Goal: Communication & Community: Participate in discussion

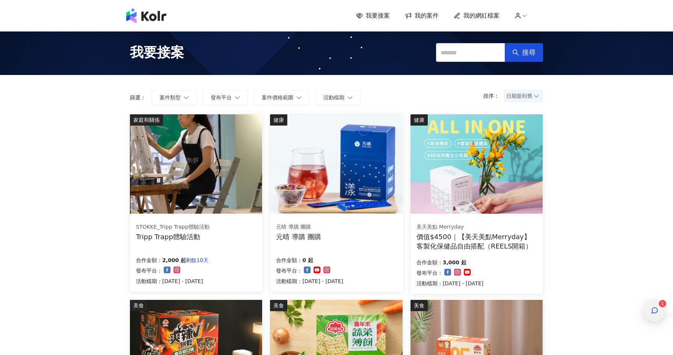
click at [655, 304] on div "button" at bounding box center [654, 311] width 10 height 17
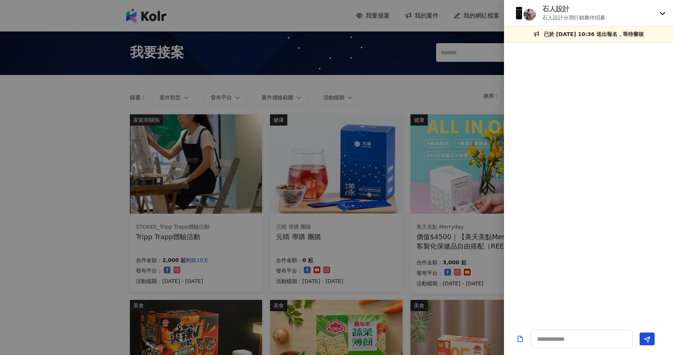
click at [660, 12] on icon at bounding box center [662, 13] width 6 height 6
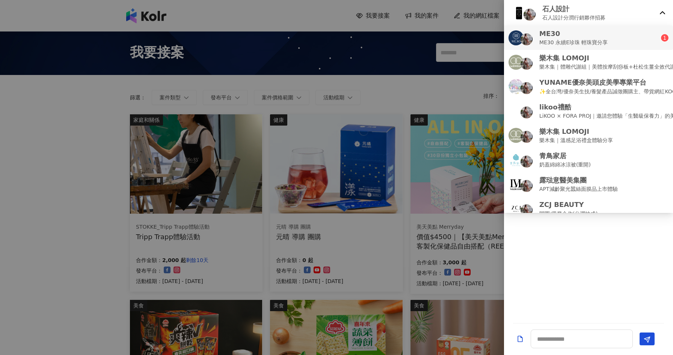
click at [655, 33] on div "ME30 ME30 永續E珍珠 輕珠寶分享" at bounding box center [584, 38] width 152 height 18
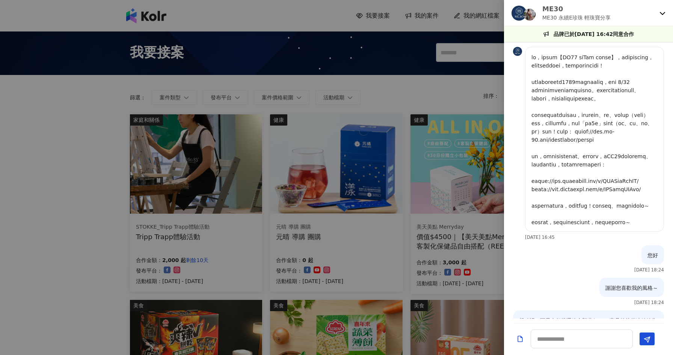
scroll to position [361, 0]
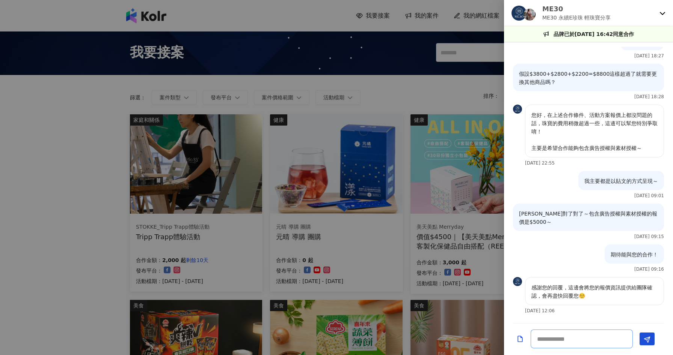
click at [598, 343] on textarea at bounding box center [581, 339] width 102 height 19
type textarea "*****"
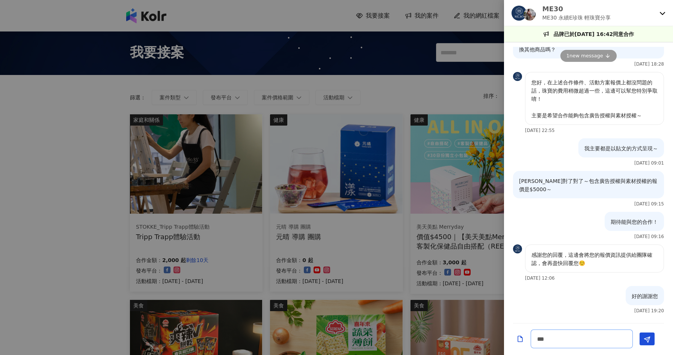
type textarea "*"
click at [48, 195] on div at bounding box center [336, 177] width 673 height 355
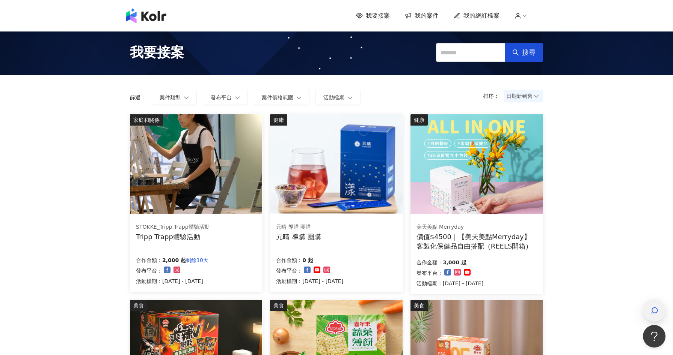
click at [647, 315] on div "button" at bounding box center [654, 311] width 23 height 23
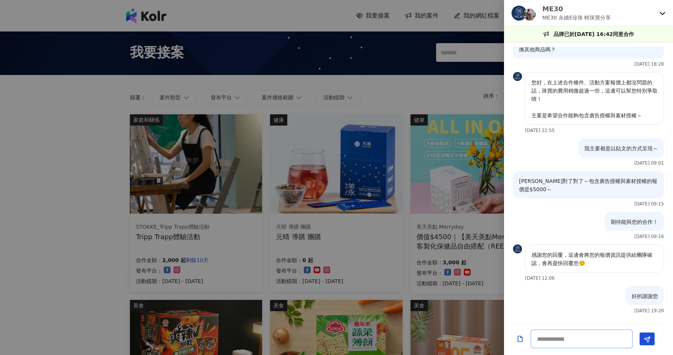
click at [613, 342] on textarea at bounding box center [581, 339] width 102 height 19
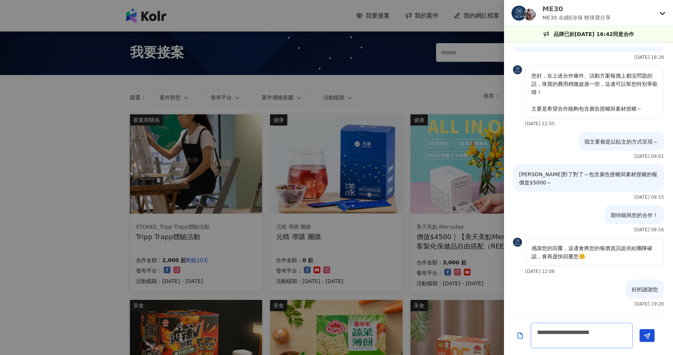
type textarea "**********"
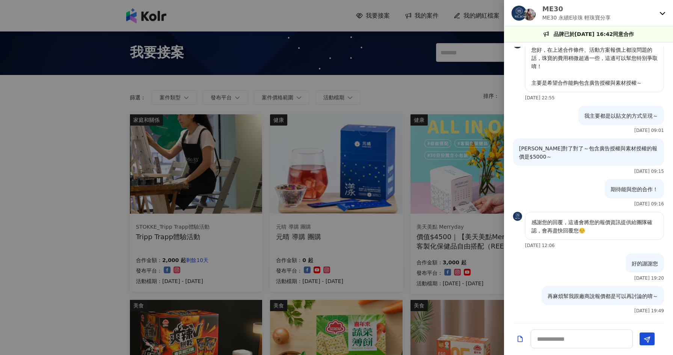
click at [22, 239] on div at bounding box center [336, 177] width 673 height 355
